Goal: Information Seeking & Learning: Learn about a topic

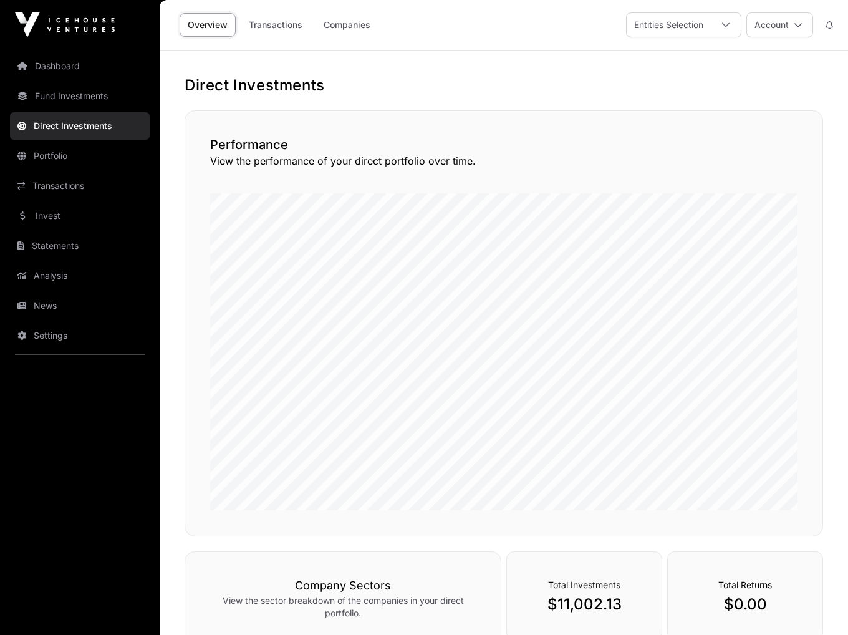
click at [65, 159] on link "Portfolio" at bounding box center [80, 155] width 140 height 27
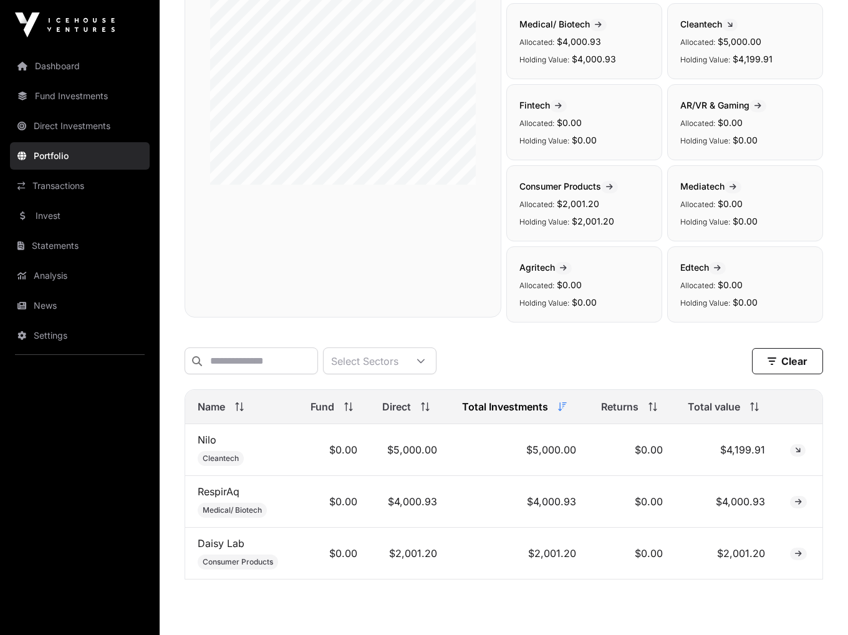
scroll to position [243, 0]
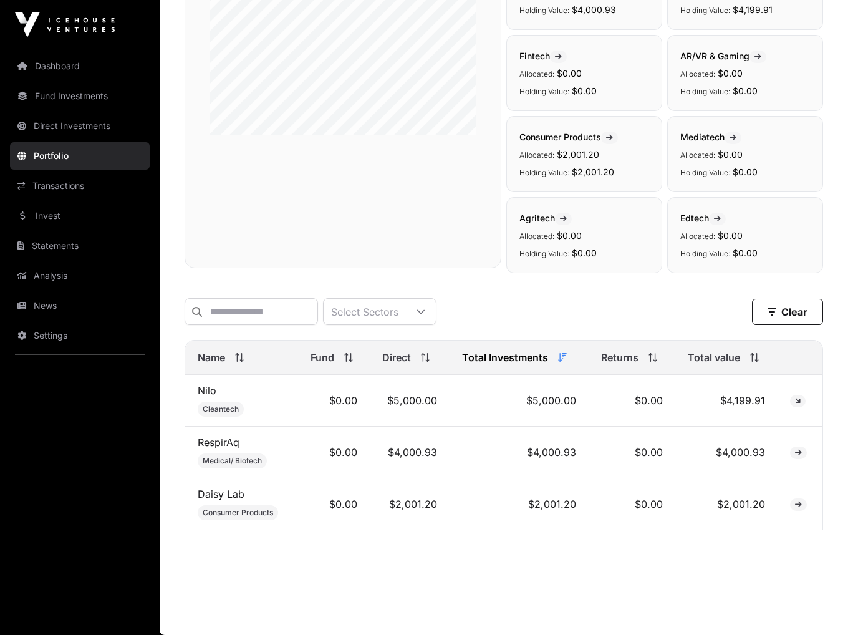
click at [204, 391] on link "Nilo" at bounding box center [207, 390] width 19 height 12
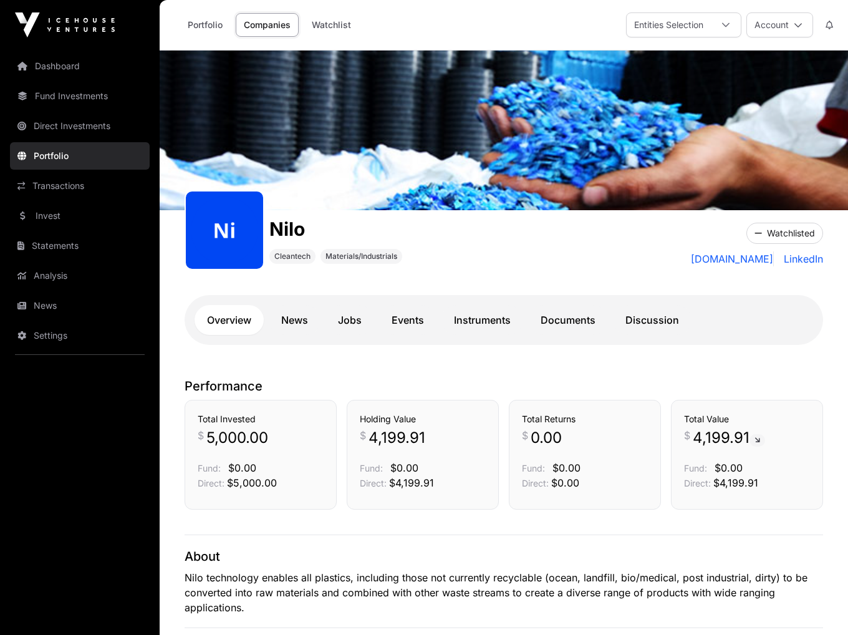
click at [303, 319] on link "News" at bounding box center [295, 320] width 52 height 30
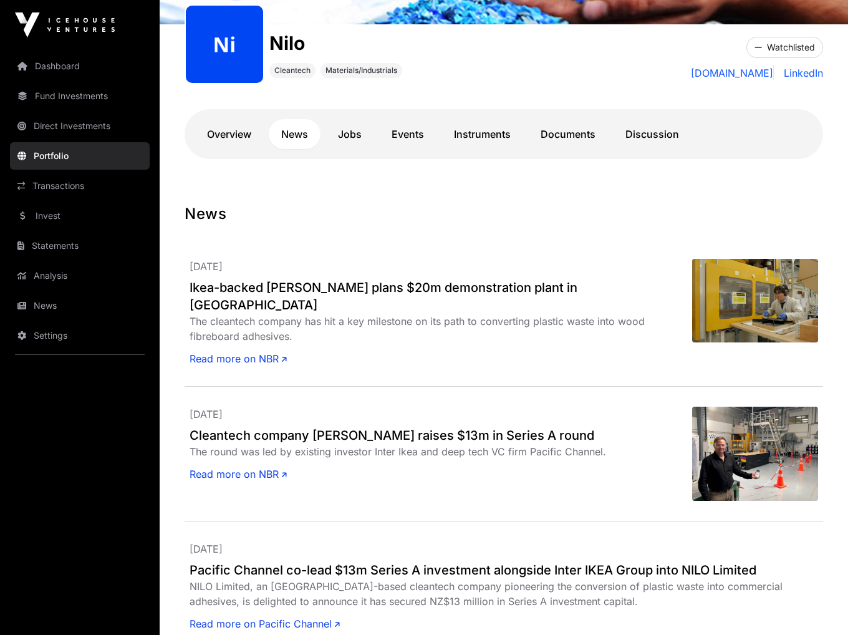
scroll to position [187, 0]
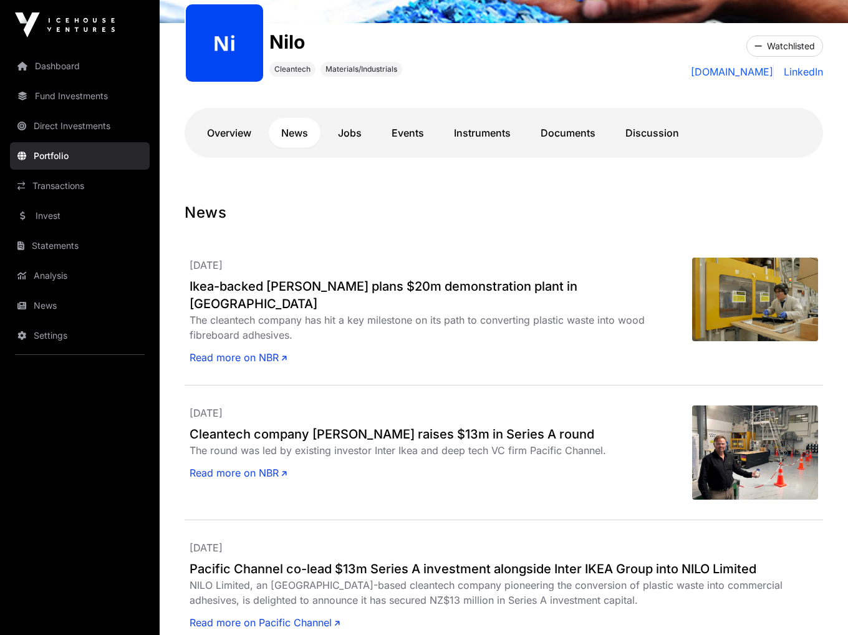
click at [352, 128] on link "Jobs" at bounding box center [350, 133] width 49 height 30
click at [402, 130] on link "Events" at bounding box center [407, 133] width 57 height 30
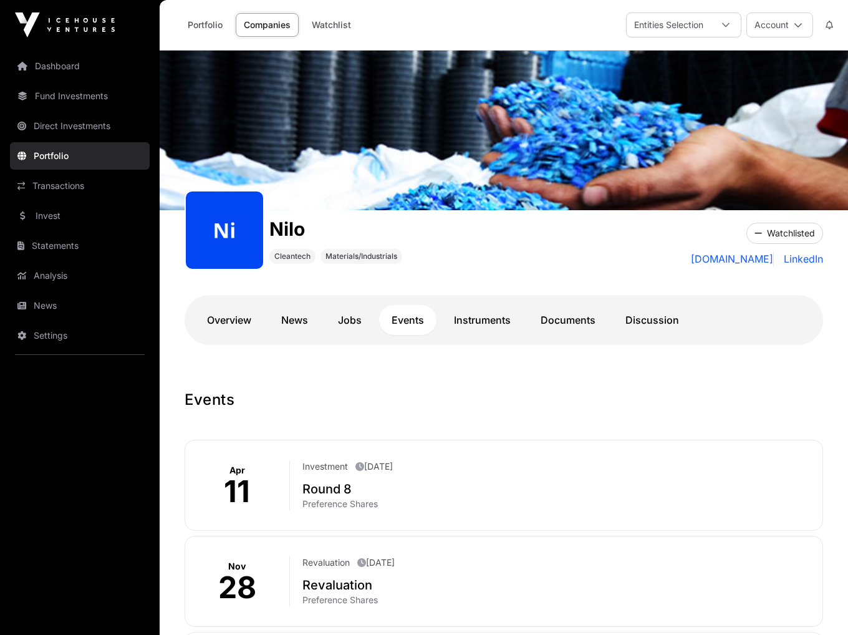
click at [561, 326] on link "Documents" at bounding box center [568, 320] width 80 height 30
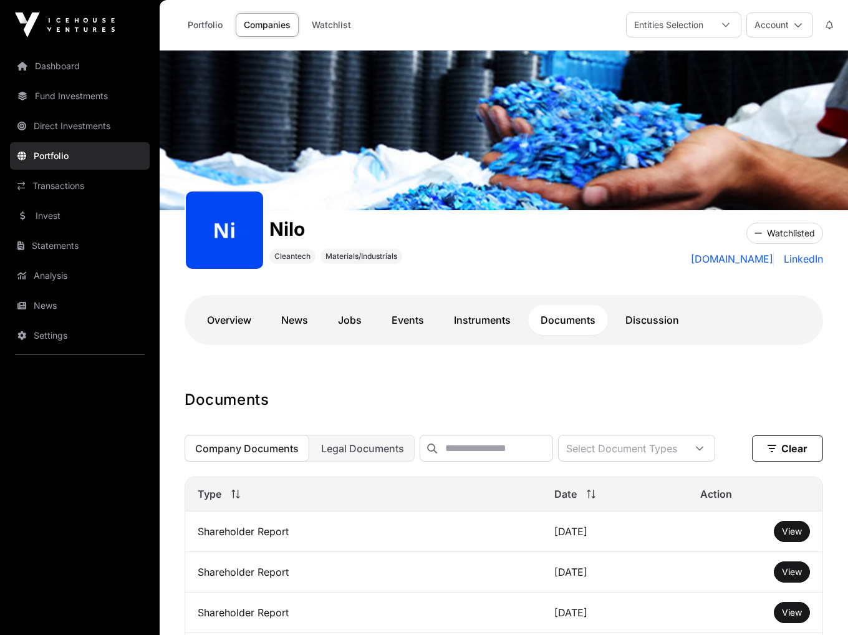
click at [641, 321] on link "Discussion" at bounding box center [652, 320] width 79 height 30
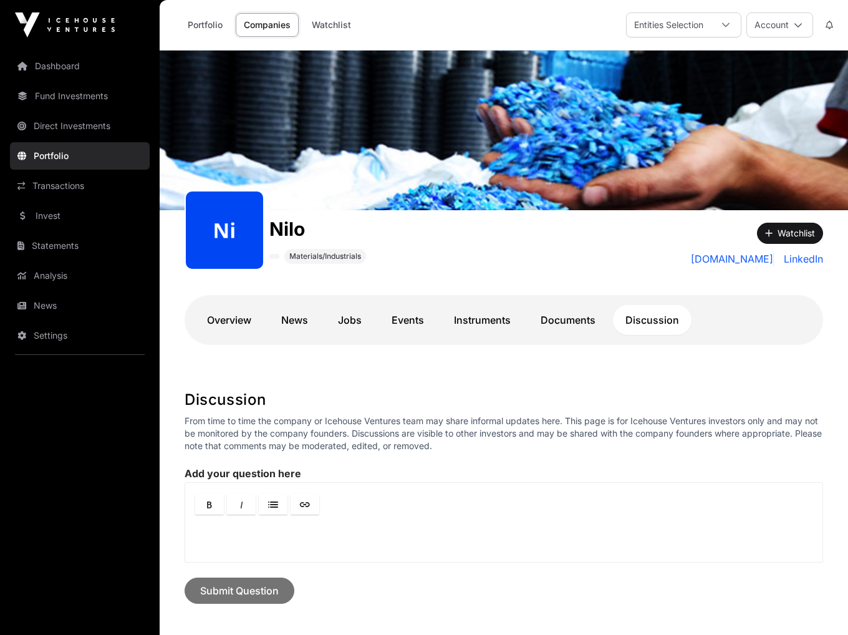
click at [570, 313] on link "Documents" at bounding box center [568, 320] width 80 height 30
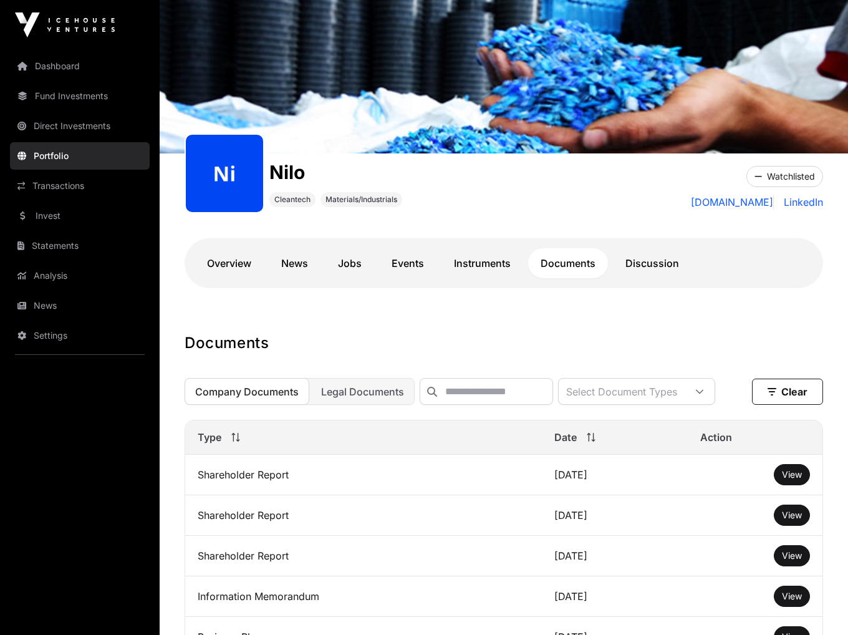
scroll to position [125, 0]
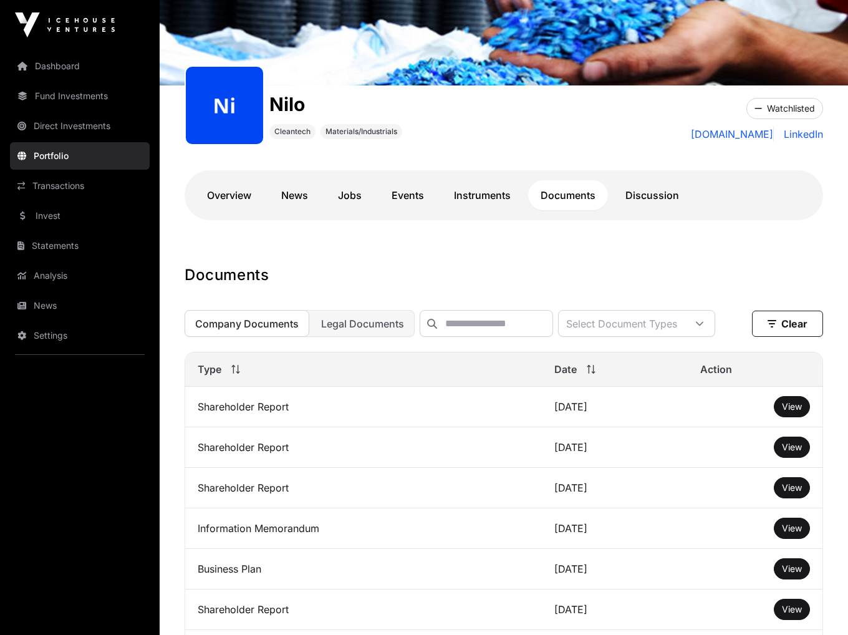
click at [466, 184] on link "Instruments" at bounding box center [483, 195] width 82 height 30
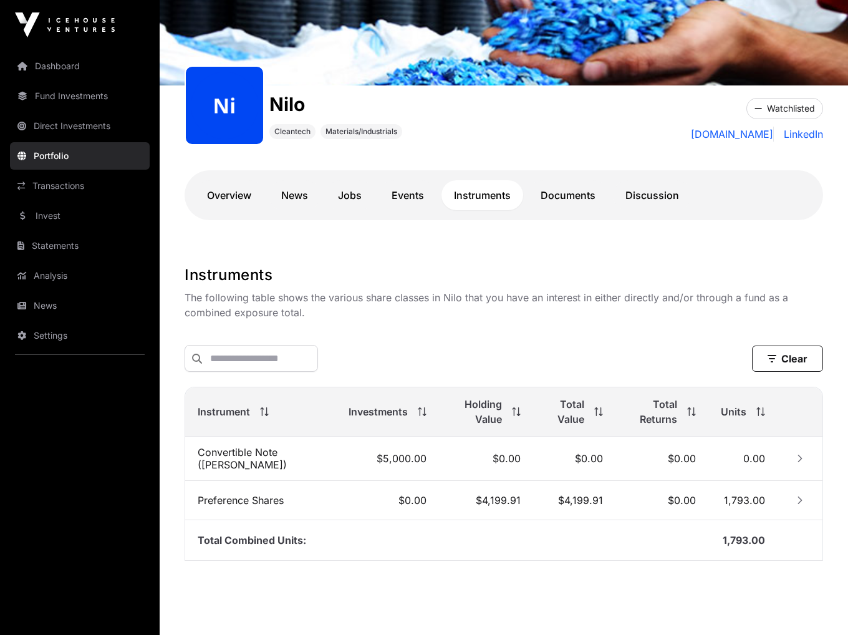
click at [428, 193] on link "Events" at bounding box center [407, 195] width 57 height 30
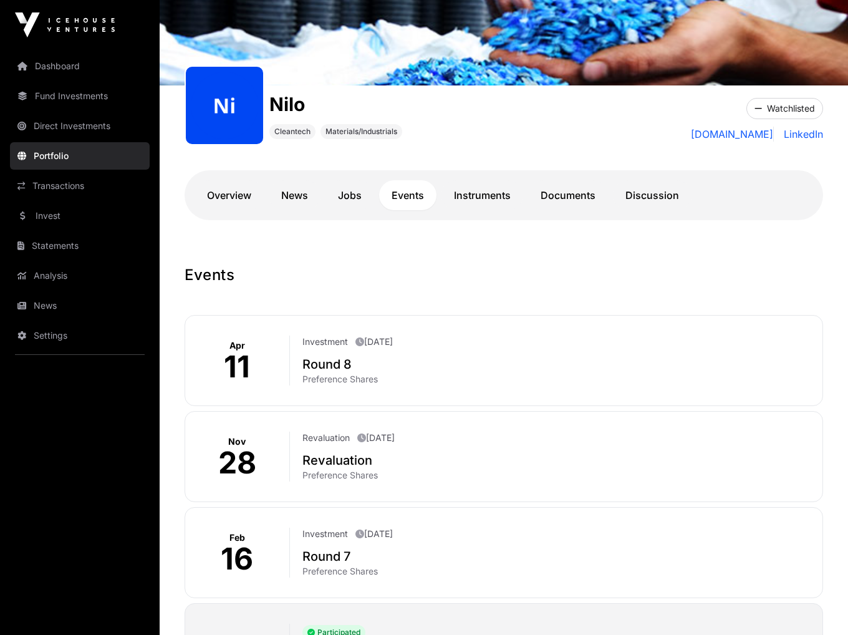
click at [462, 193] on link "Instruments" at bounding box center [483, 195] width 82 height 30
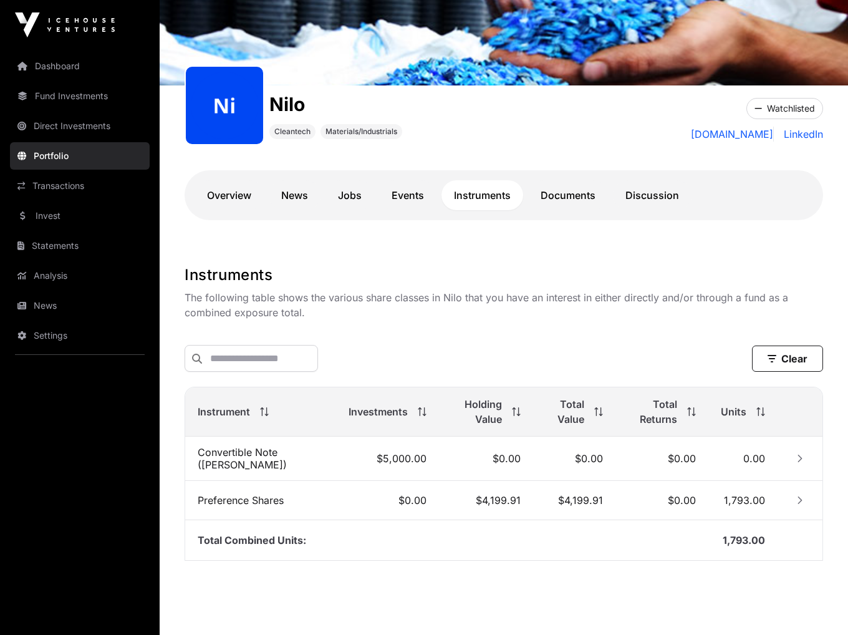
click at [226, 450] on td "Convertible Note ([PERSON_NAME])" at bounding box center [260, 459] width 151 height 44
click at [810, 492] on td at bounding box center [800, 500] width 45 height 39
click at [793, 502] on button "Row Collapsed" at bounding box center [800, 500] width 20 height 20
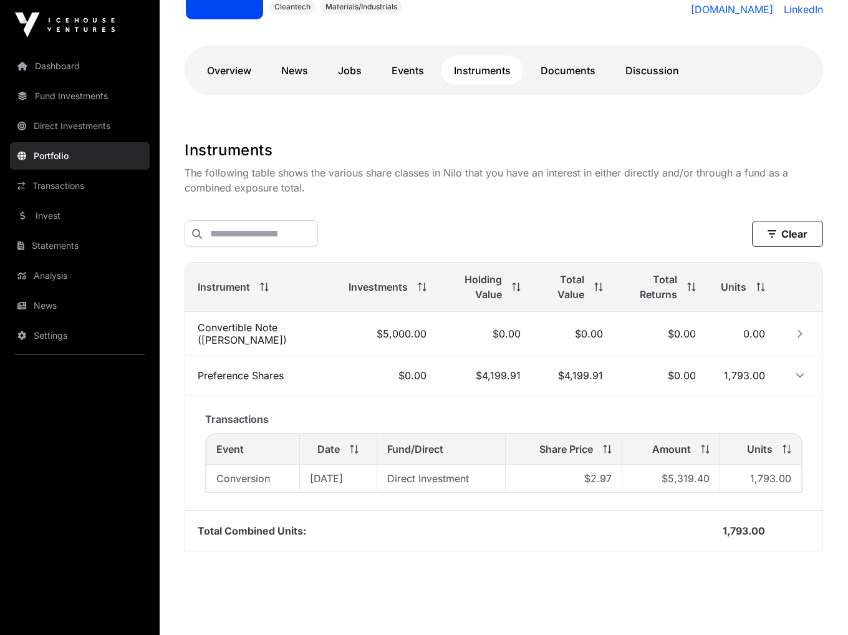
scroll to position [268, 0]
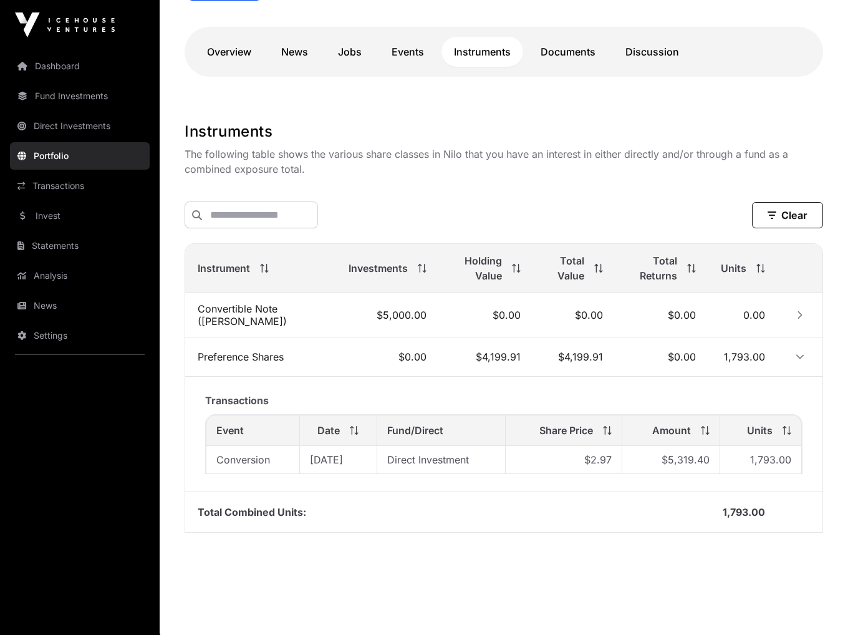
click at [793, 313] on button "Row Collapsed" at bounding box center [800, 315] width 20 height 20
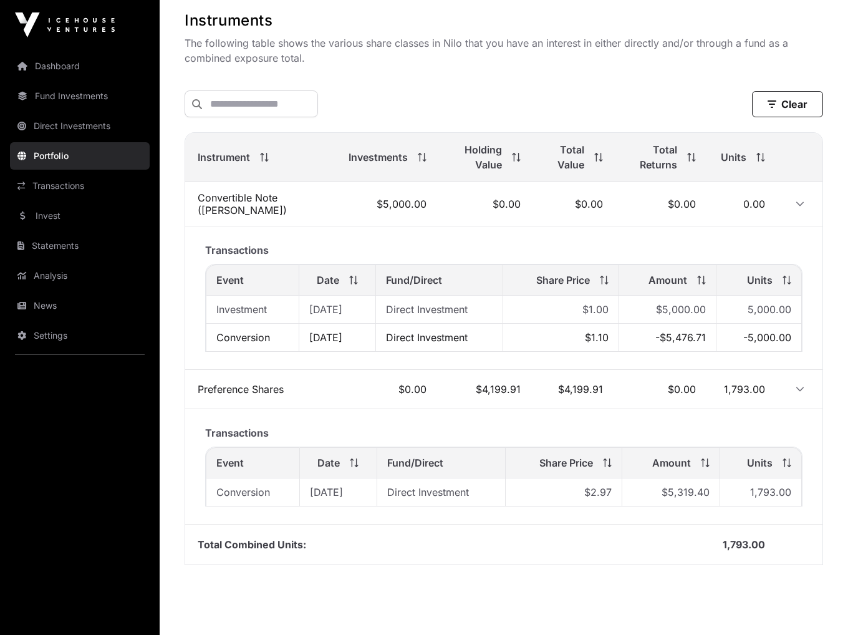
scroll to position [393, 0]
